Goal: Information Seeking & Learning: Get advice/opinions

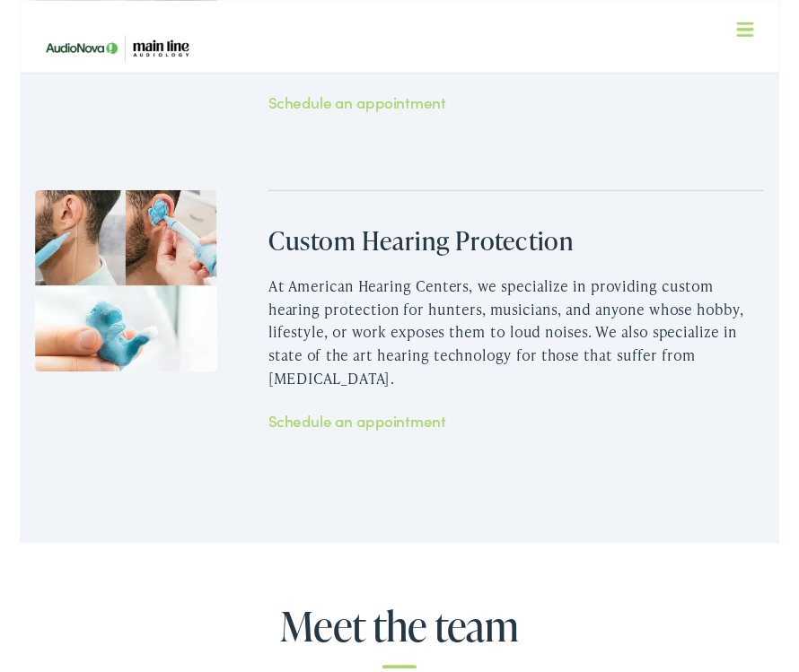
scroll to position [3231, 0]
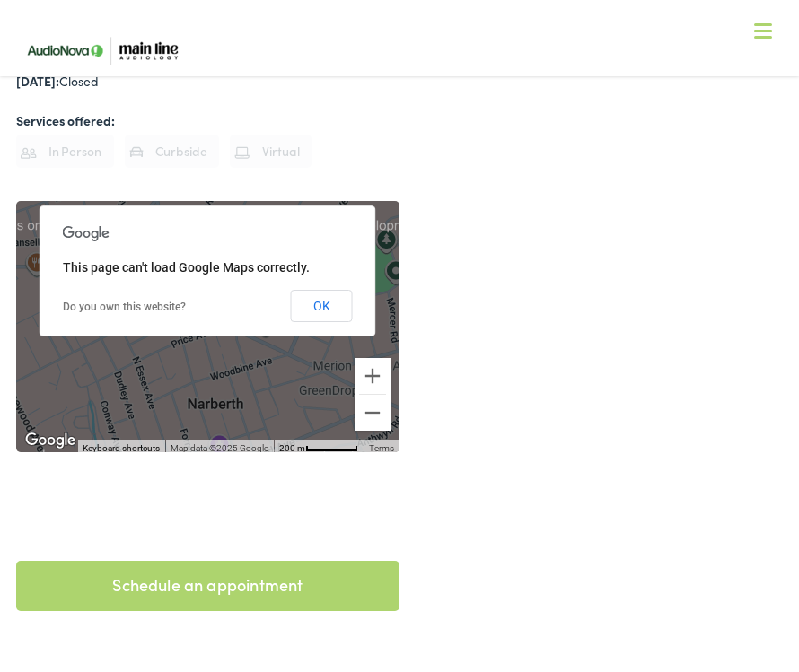
scroll to position [0, 0]
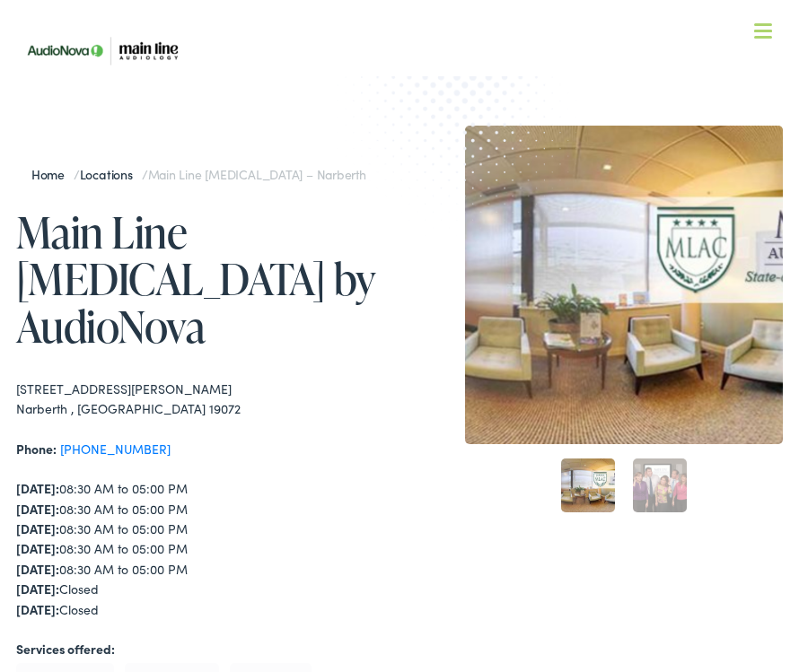
click at [56, 171] on link "Home" at bounding box center [52, 174] width 42 height 18
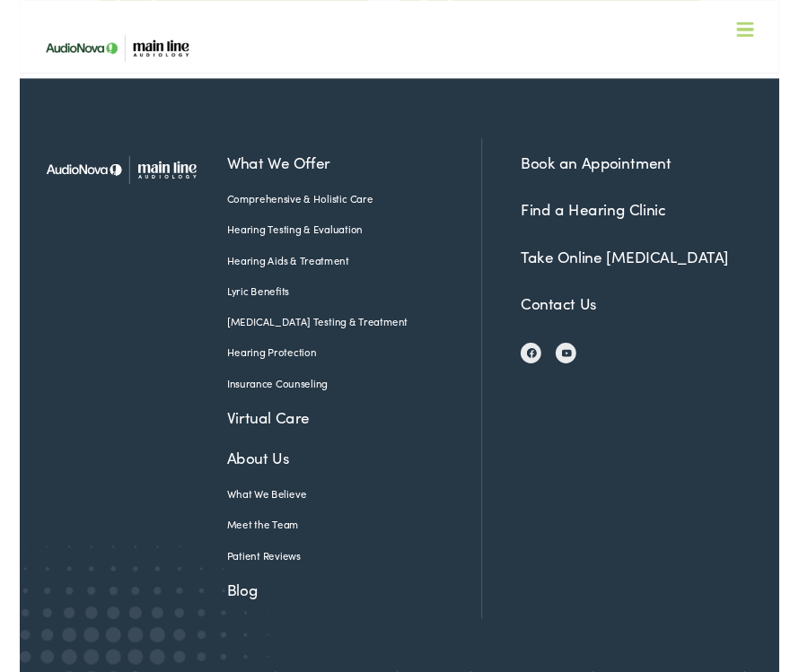
scroll to position [3759, 0]
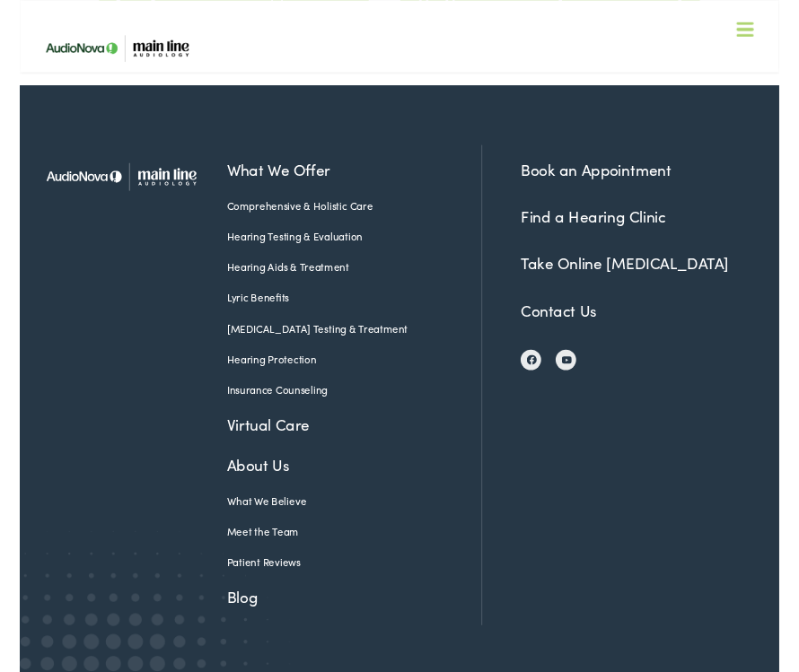
click at [274, 583] on link "Patient Reviews" at bounding box center [338, 591] width 240 height 16
